Goal: Use online tool/utility: Use online tool/utility

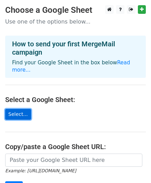
click at [8, 109] on link "Select..." at bounding box center [18, 114] width 26 height 11
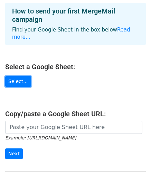
scroll to position [31, 0]
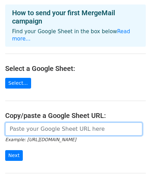
click at [27, 122] on input "url" at bounding box center [73, 128] width 137 height 13
paste input "https://docs.google.com/spreadsheets/d/1oJSXqMOuAcEGdP2r7PhAA32v6ZFTS4XK/edit?g…"
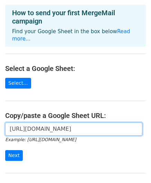
scroll to position [0, 176]
type input "https://docs.google.com/spreadsheets/d/1oJSXqMOuAcEGdP2r7PhAA32v6ZFTS4XK/edit?g…"
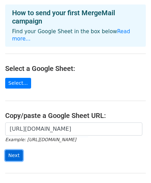
scroll to position [0, 0]
click at [15, 150] on input "Next" at bounding box center [14, 155] width 18 height 11
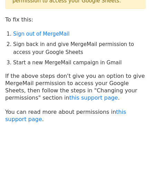
scroll to position [36, 0]
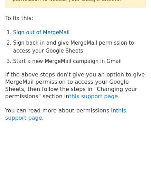
click at [41, 32] on link "Sign out of MergeMail" at bounding box center [41, 32] width 56 height 6
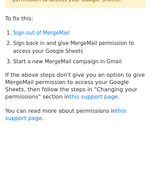
scroll to position [0, 0]
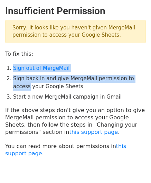
drag, startPoint x: 149, startPoint y: 49, endPoint x: 156, endPoint y: 77, distance: 28.2
click at [151, 77] on html "Insufficient Permission Sorry, it looks like you haven't given MergeMail permis…" at bounding box center [75, 109] width 151 height 219
